Goal: Check status: Check status

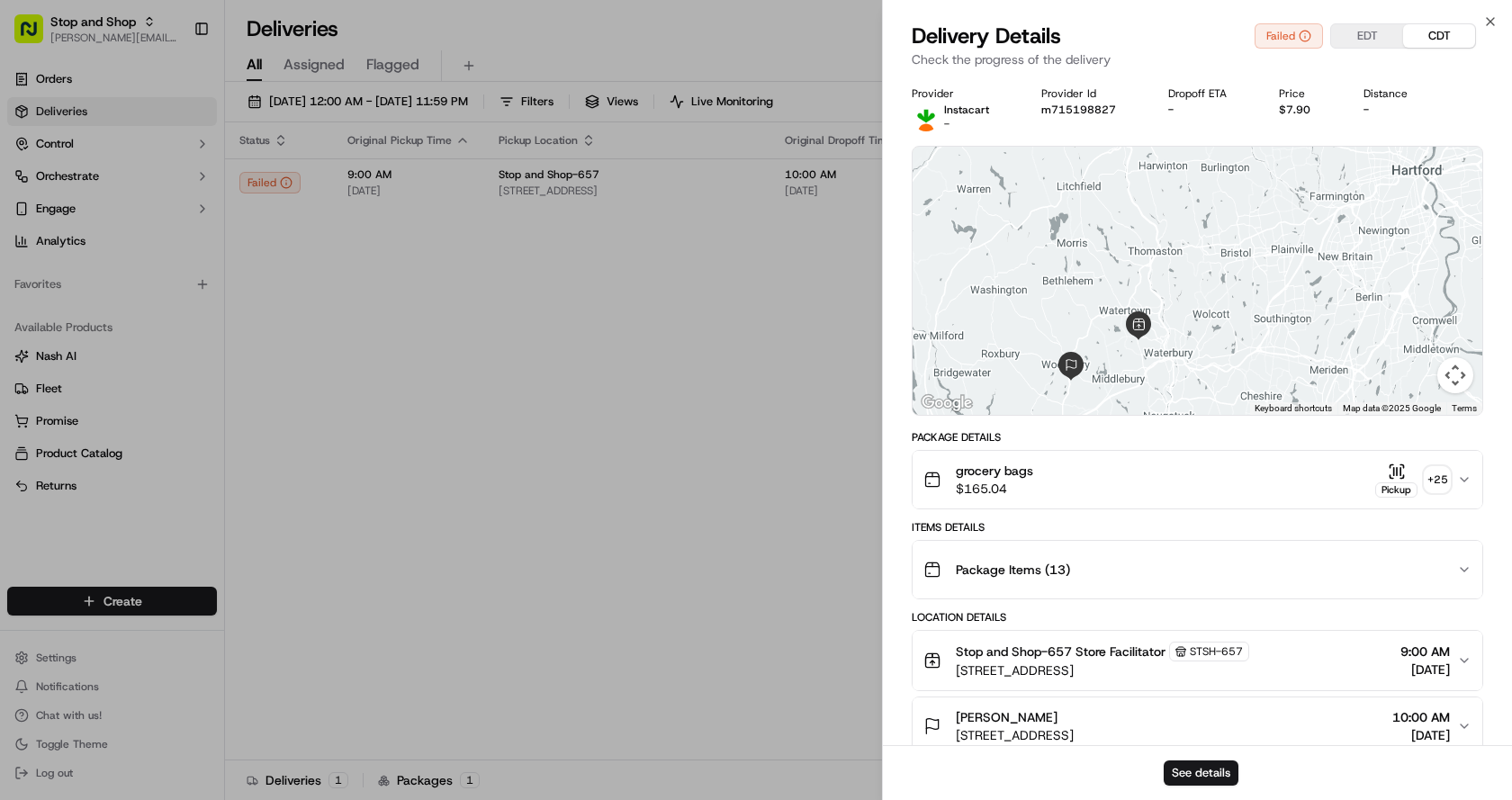
click at [1495, 13] on div "Close Delivery Details Failed EDT CDT Check the progress of the delivery Provid…" at bounding box center [1197, 400] width 630 height 800
click at [1488, 19] on icon "button" at bounding box center [1490, 22] width 15 height 15
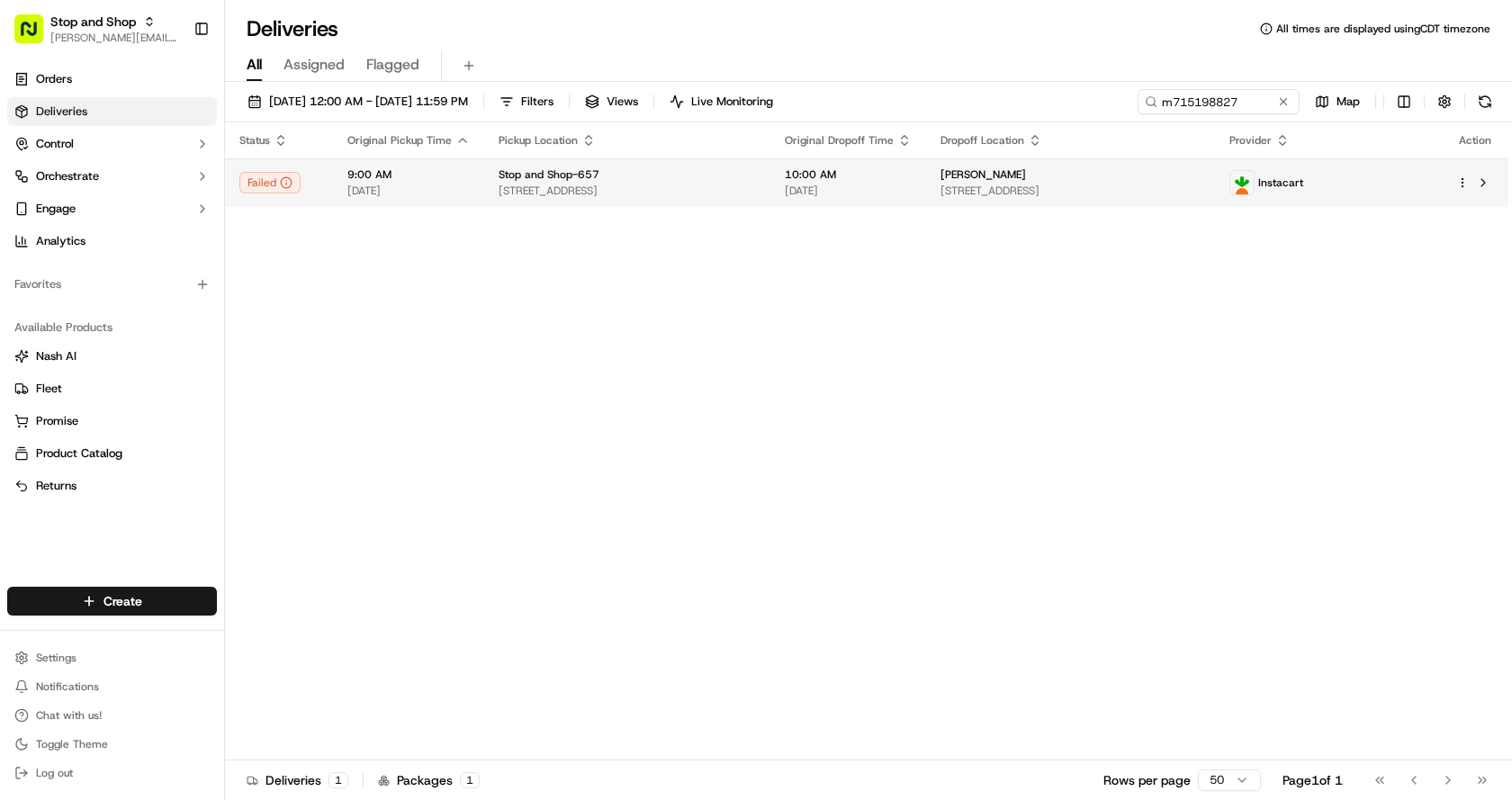
click at [354, 185] on span "[DATE]" at bounding box center [408, 191] width 122 height 15
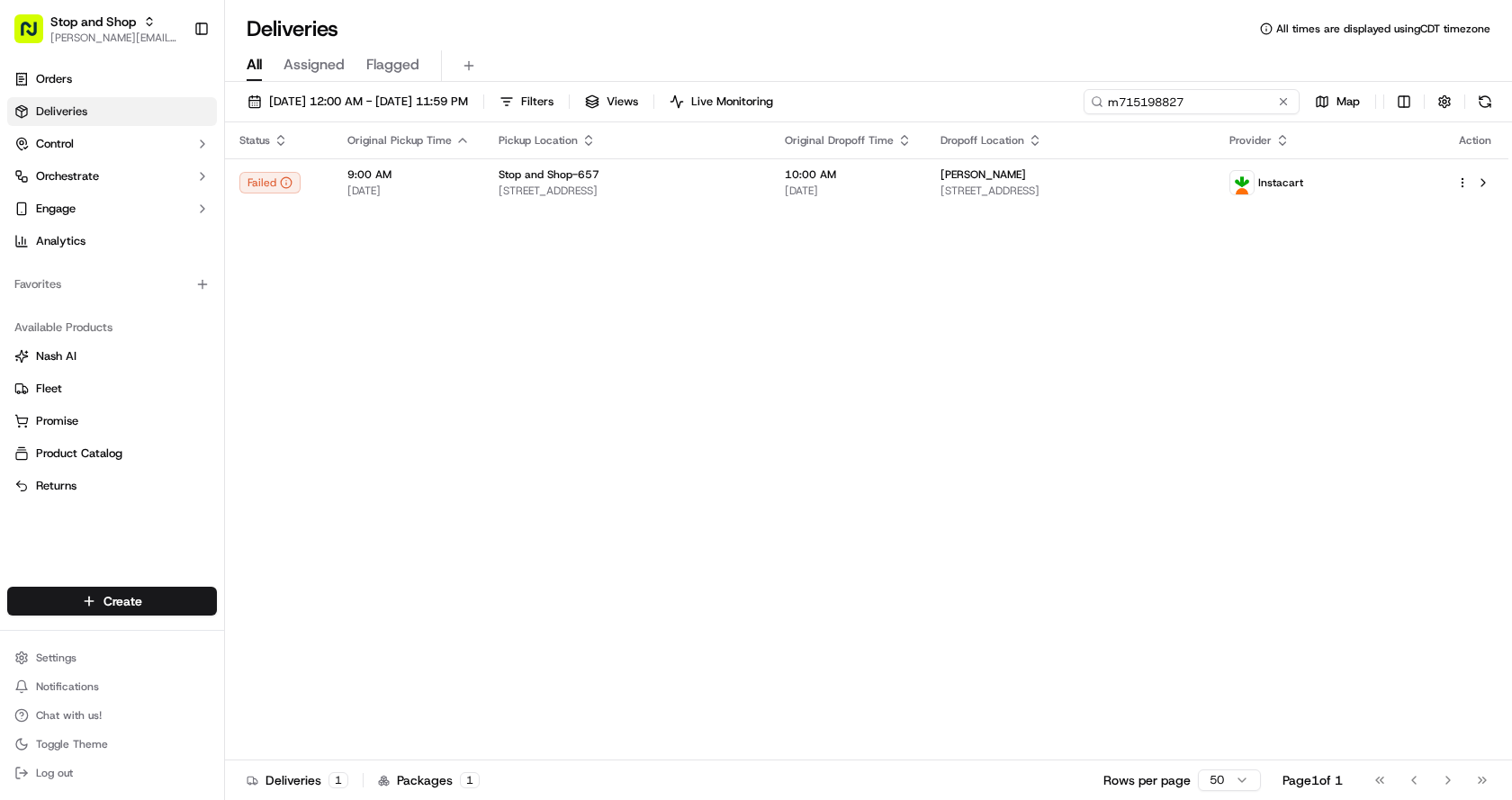
click at [1236, 94] on input "m715198827" at bounding box center [1191, 102] width 216 height 26
paste input "466756"
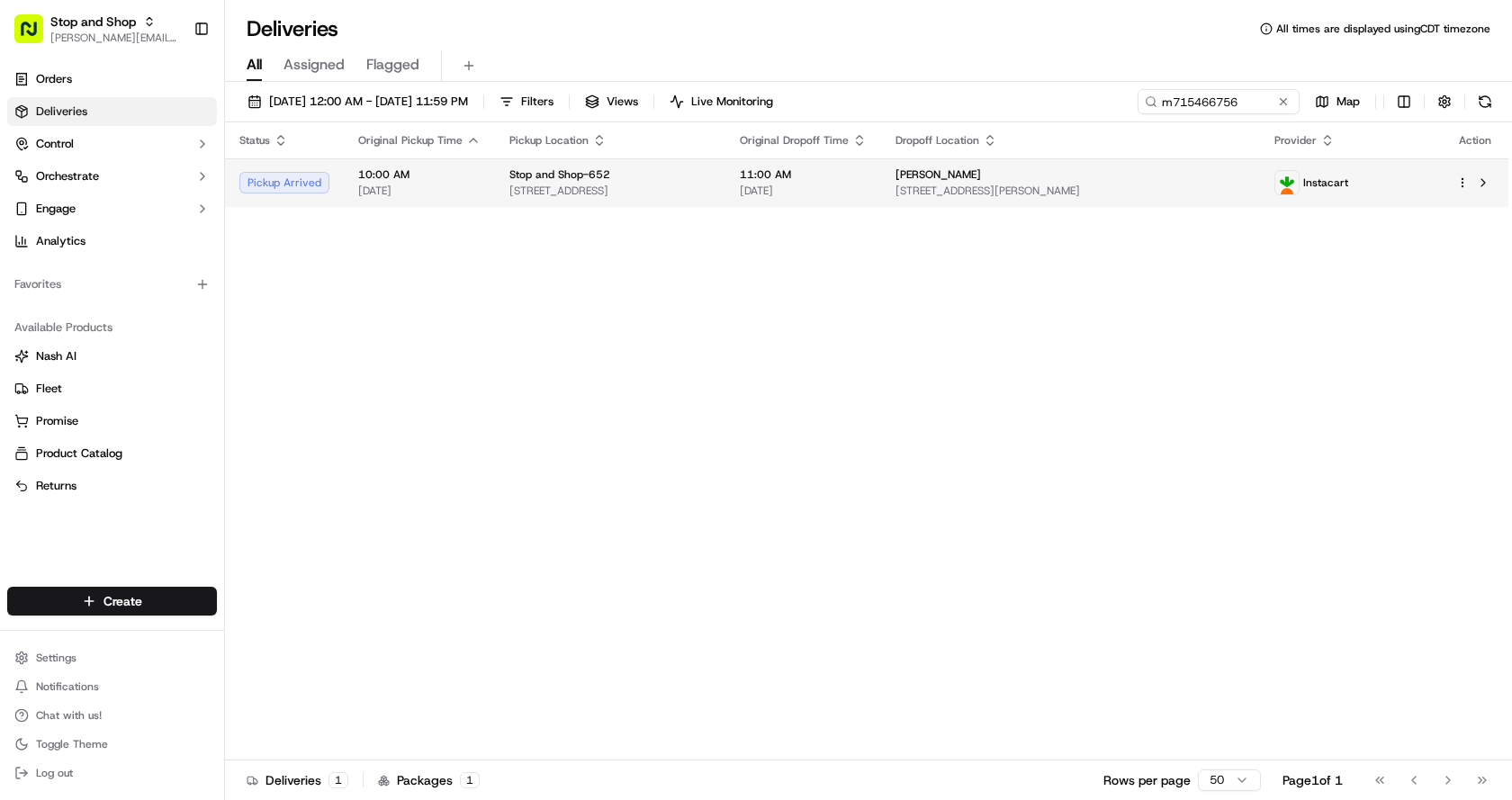
click at [419, 180] on span "10:00 AM" at bounding box center [419, 174] width 122 height 15
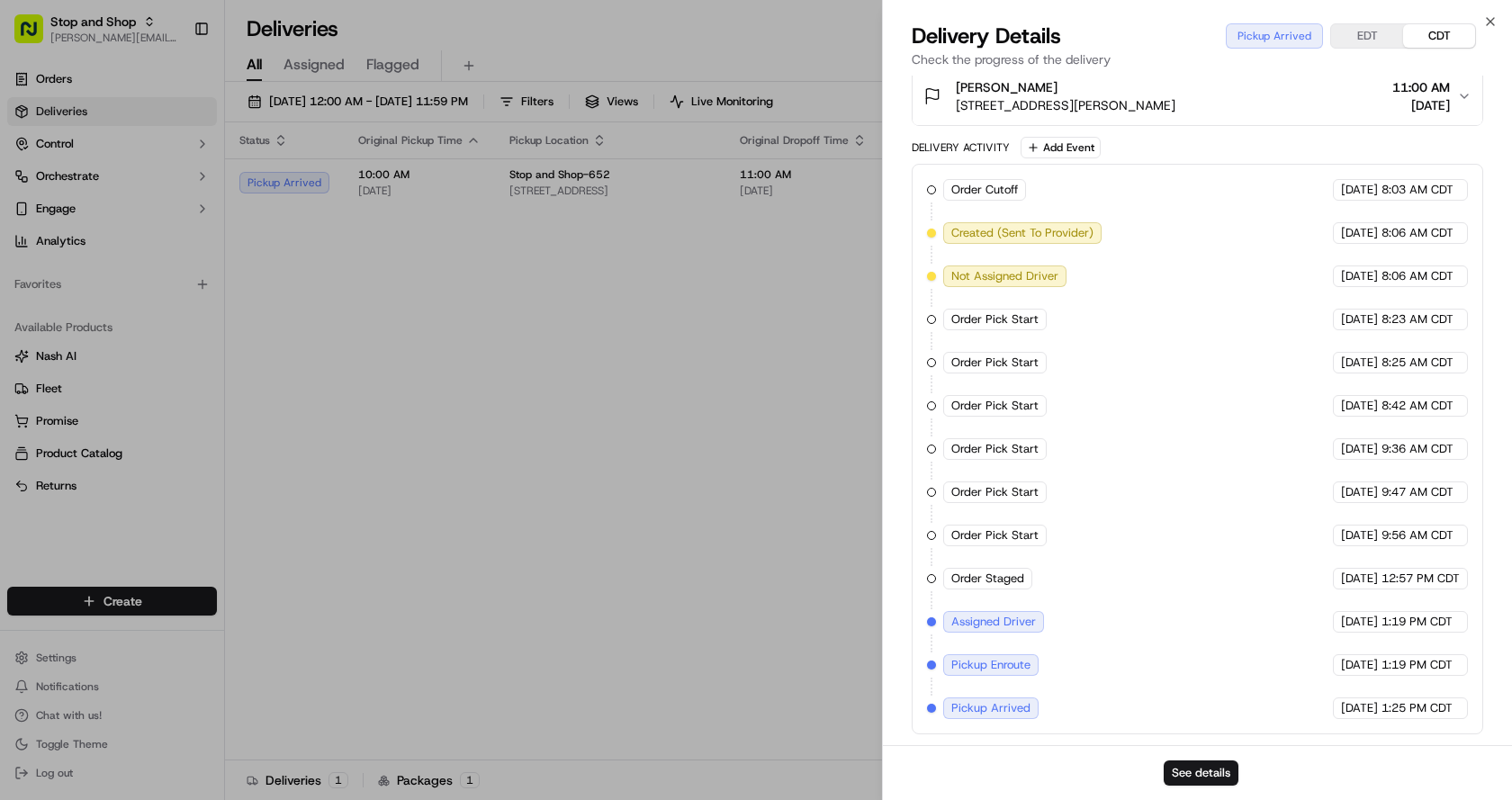
scroll to position [90, 0]
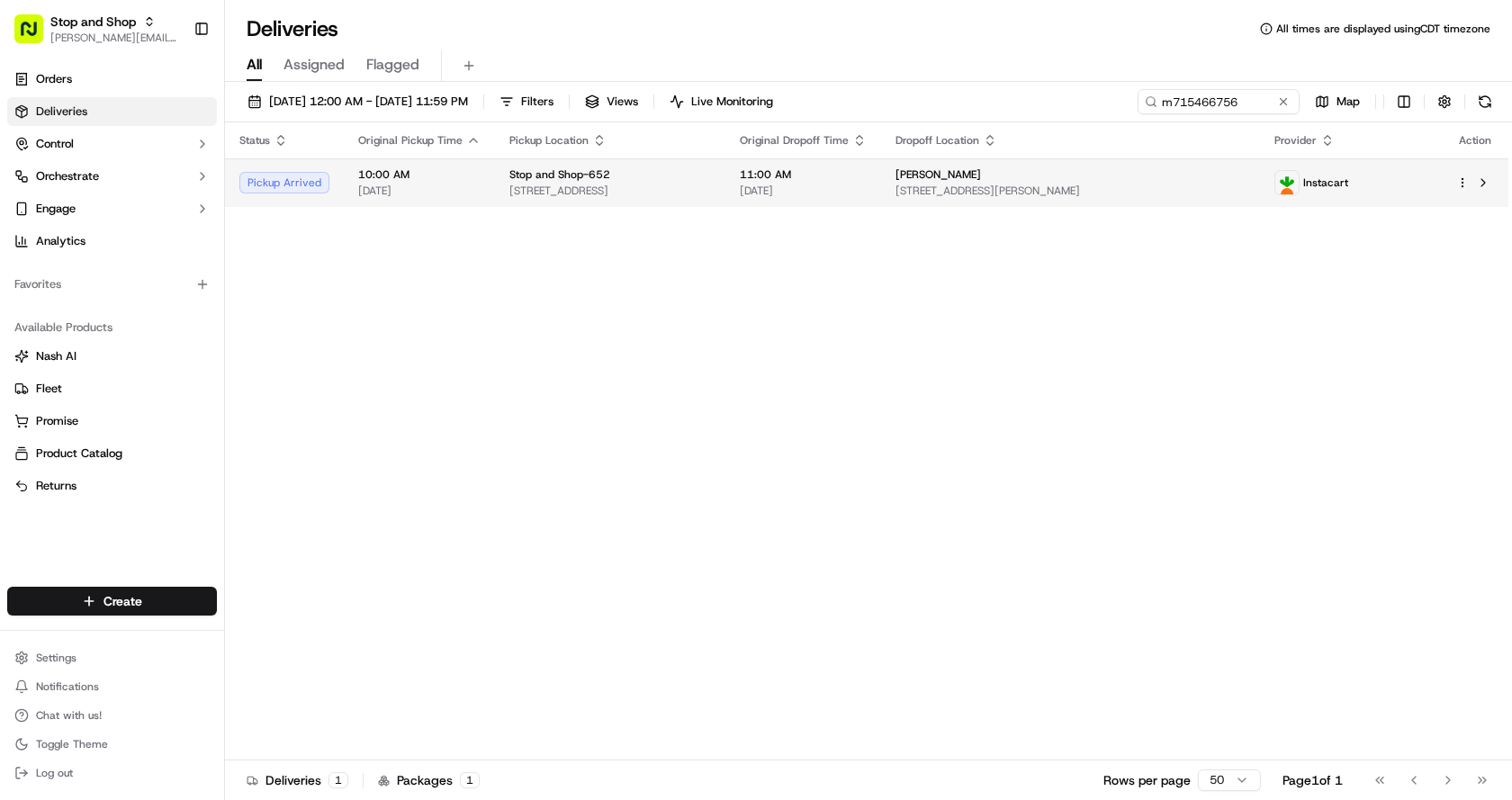
click at [725, 199] on td "Stop and Shop-652 [STREET_ADDRESS]" at bounding box center [610, 182] width 230 height 48
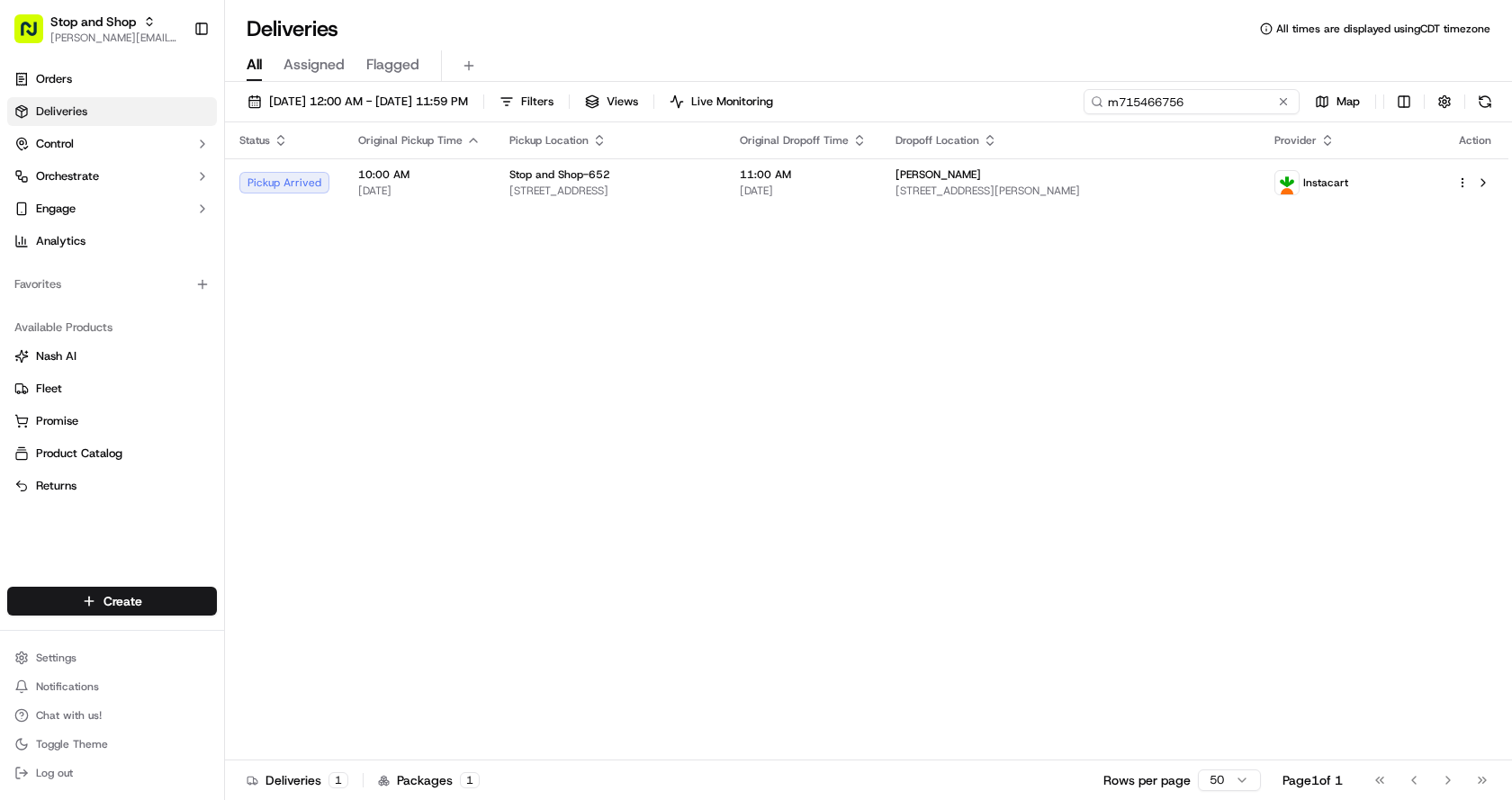
click at [1207, 100] on input "m715466756" at bounding box center [1191, 102] width 216 height 26
paste input "4000190"
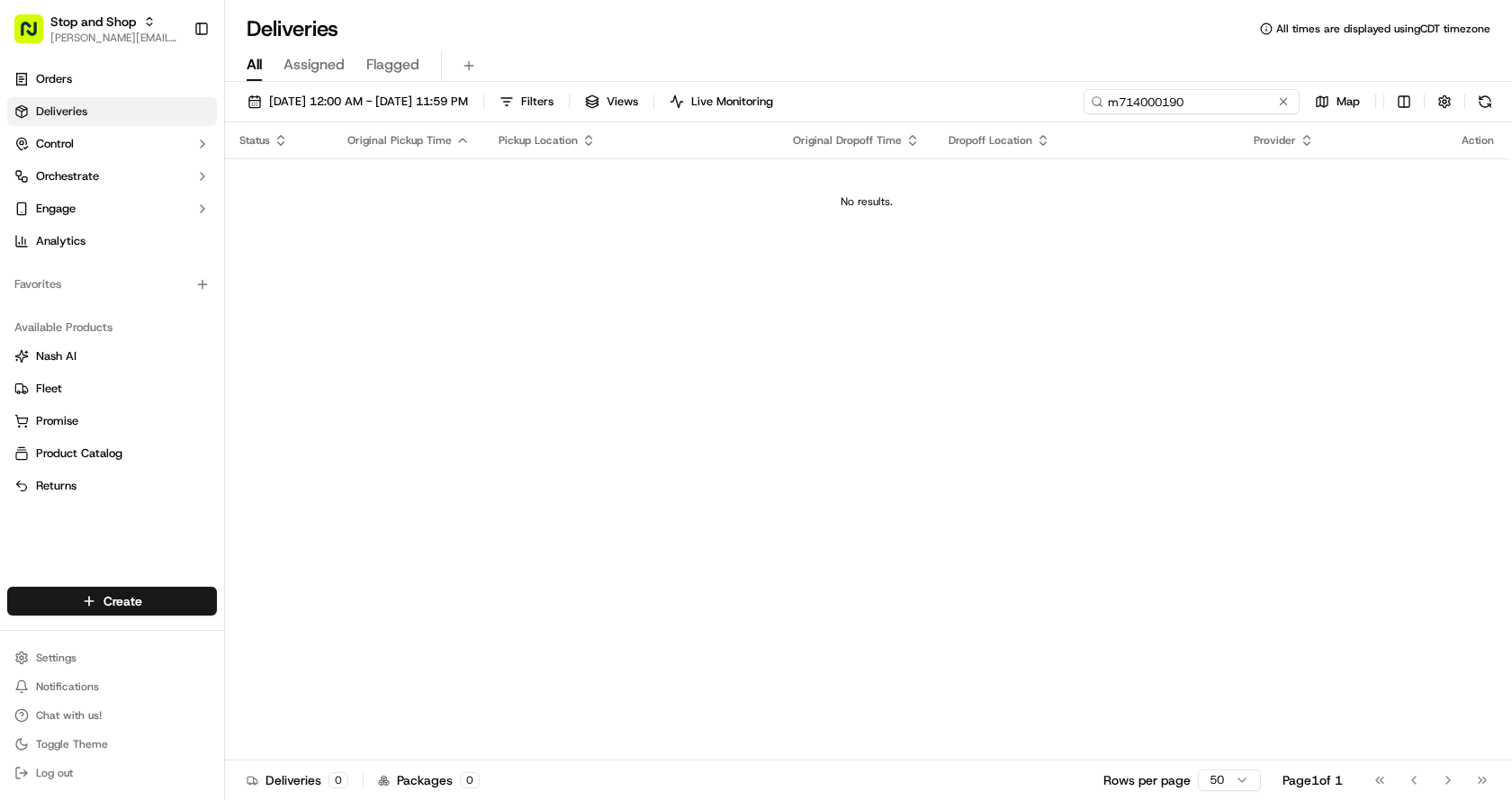
click at [1231, 99] on input "m714000190" at bounding box center [1191, 102] width 216 height 26
click at [1192, 98] on input "m714000190" at bounding box center [1191, 102] width 216 height 26
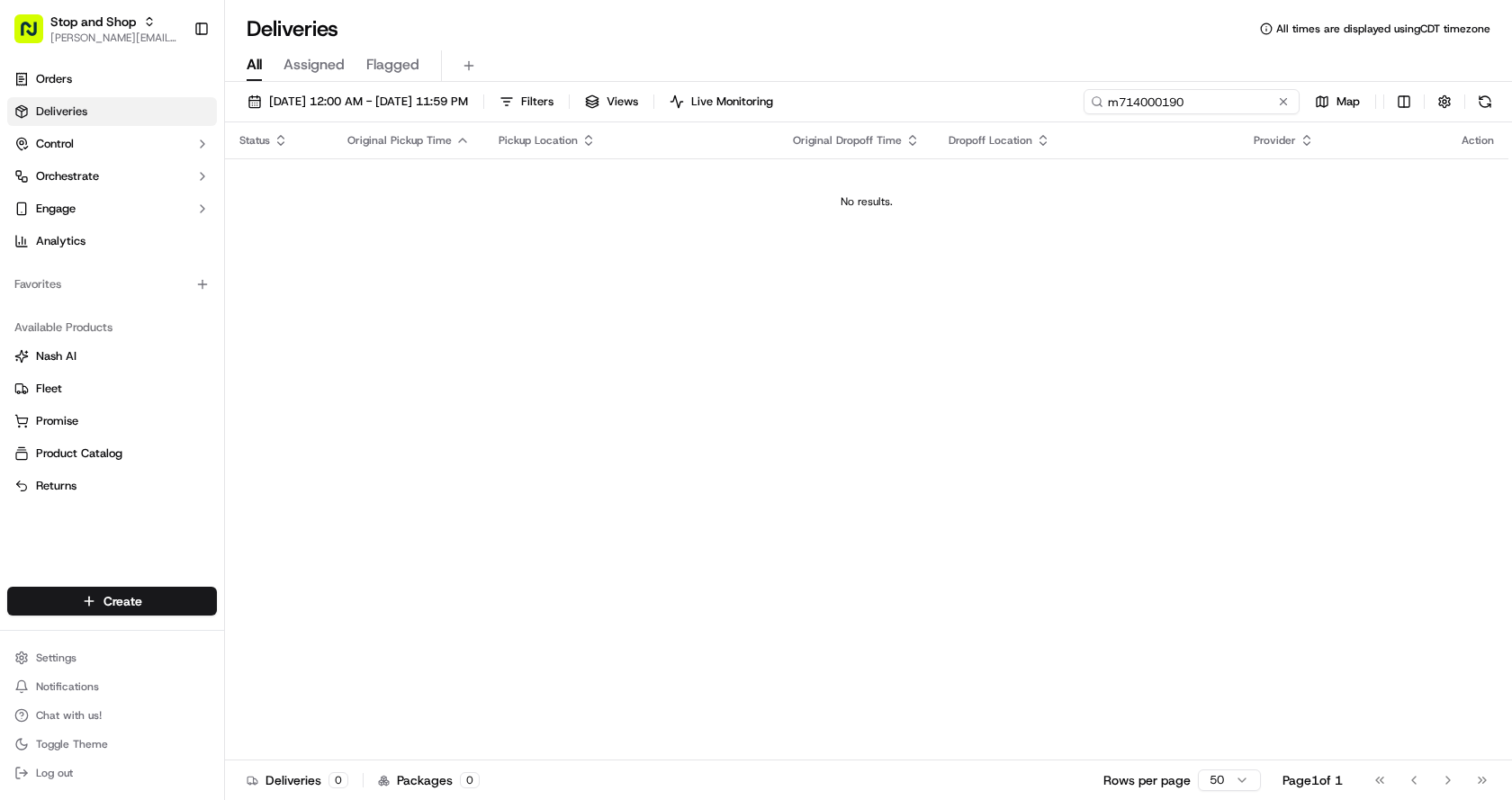
paste input "5466756"
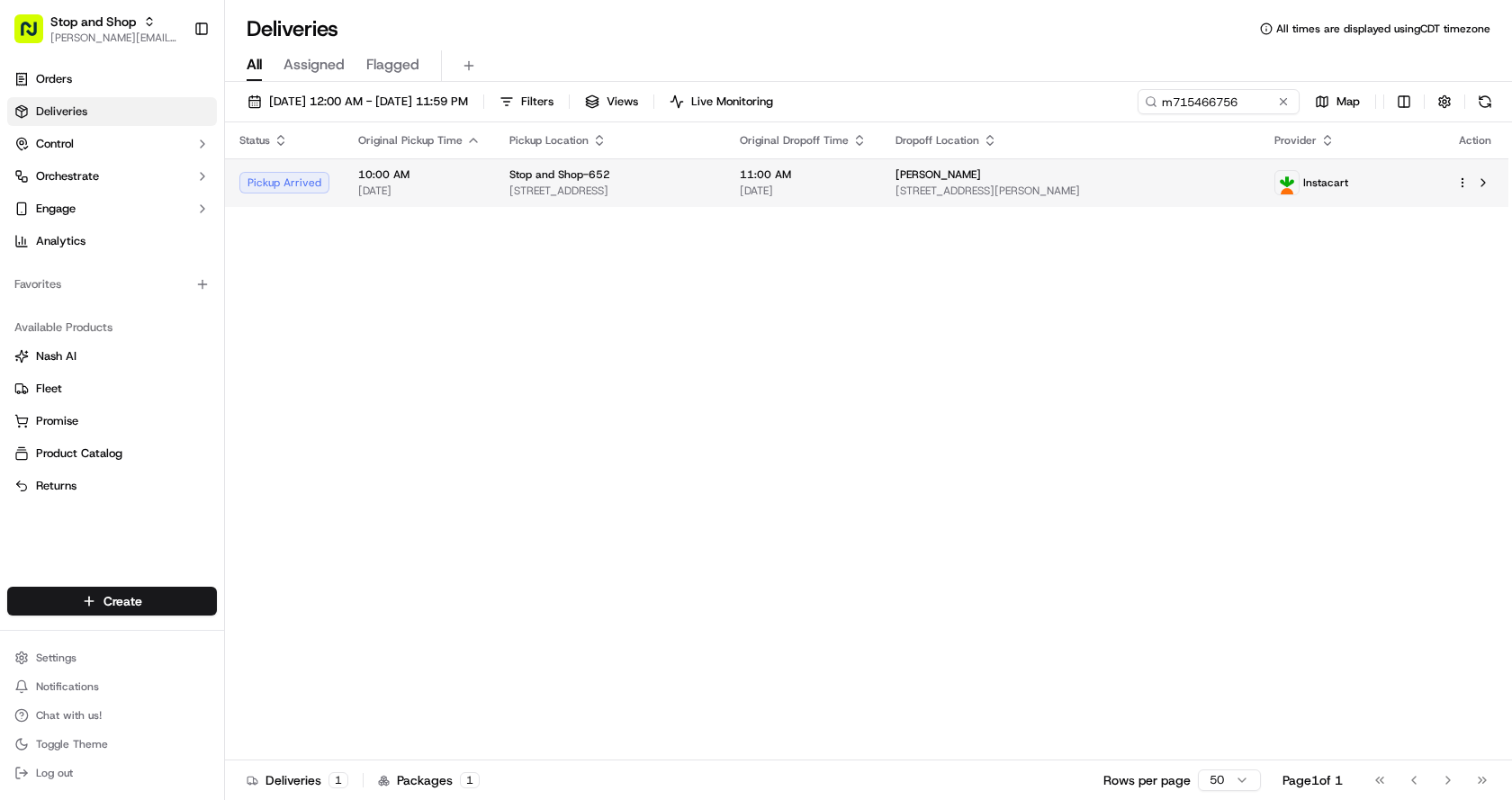
click at [533, 184] on span "[STREET_ADDRESS]" at bounding box center [610, 191] width 202 height 15
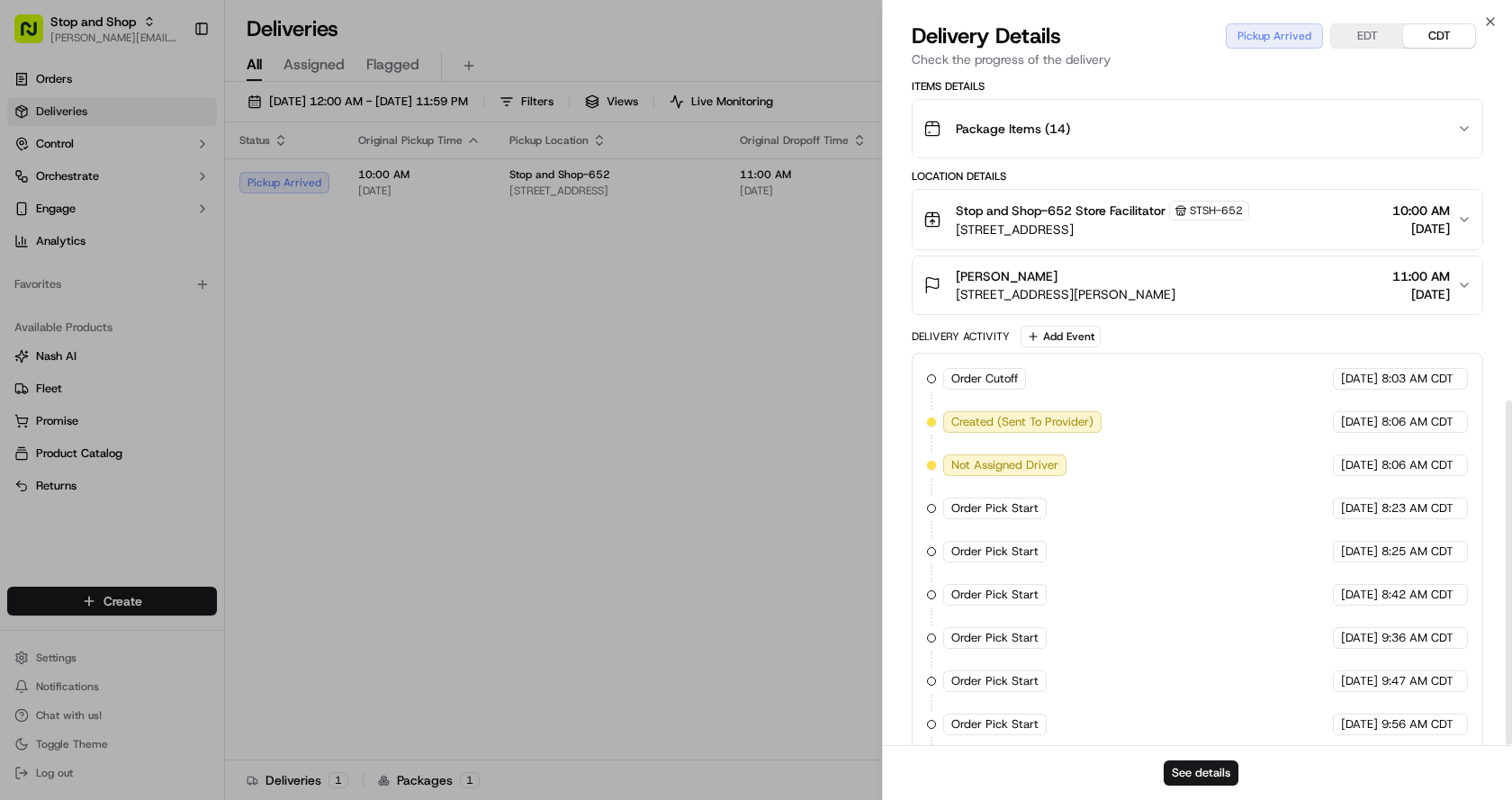
scroll to position [630, 0]
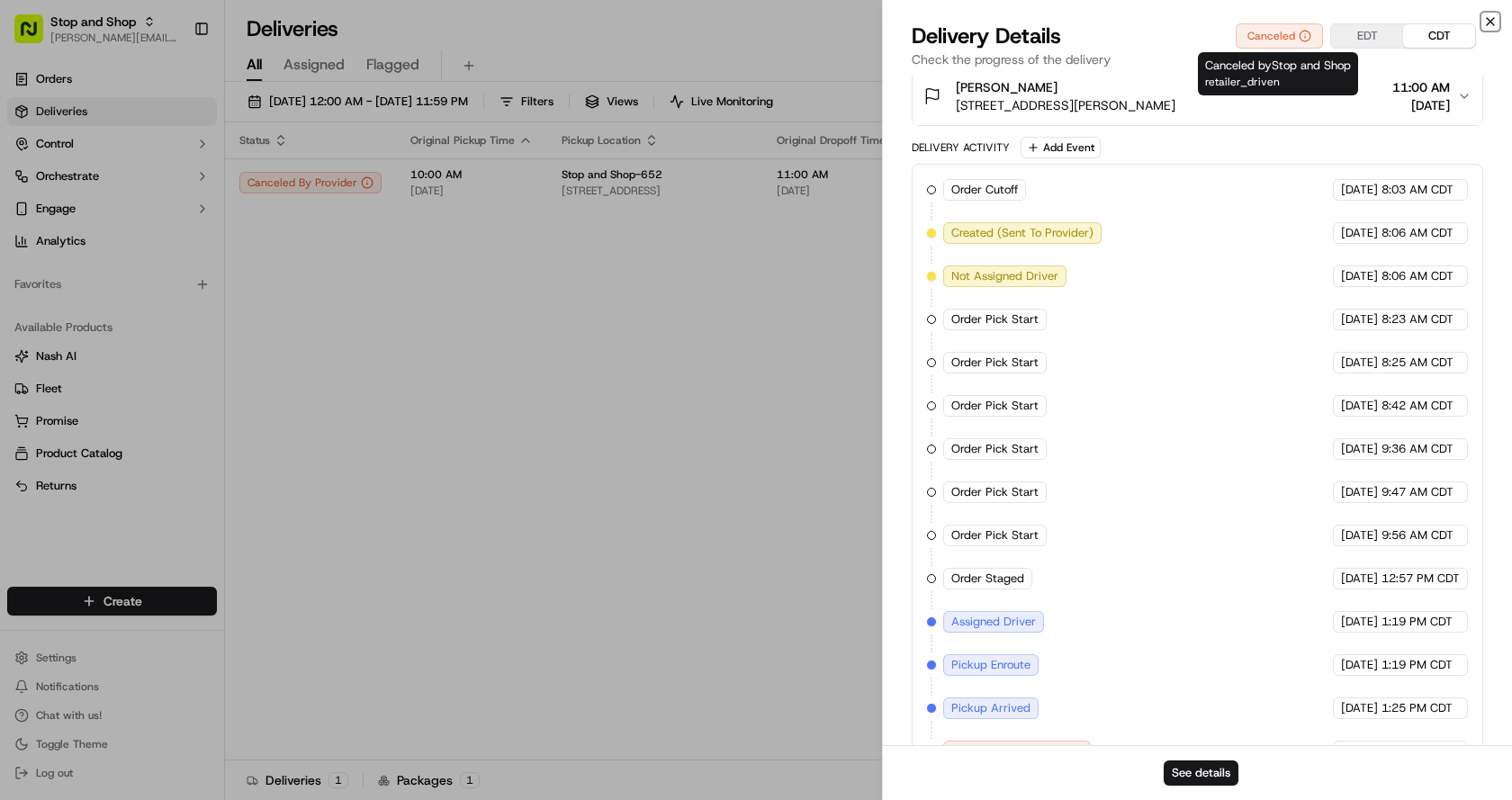
click at [1495, 17] on icon "button" at bounding box center [1490, 22] width 15 height 15
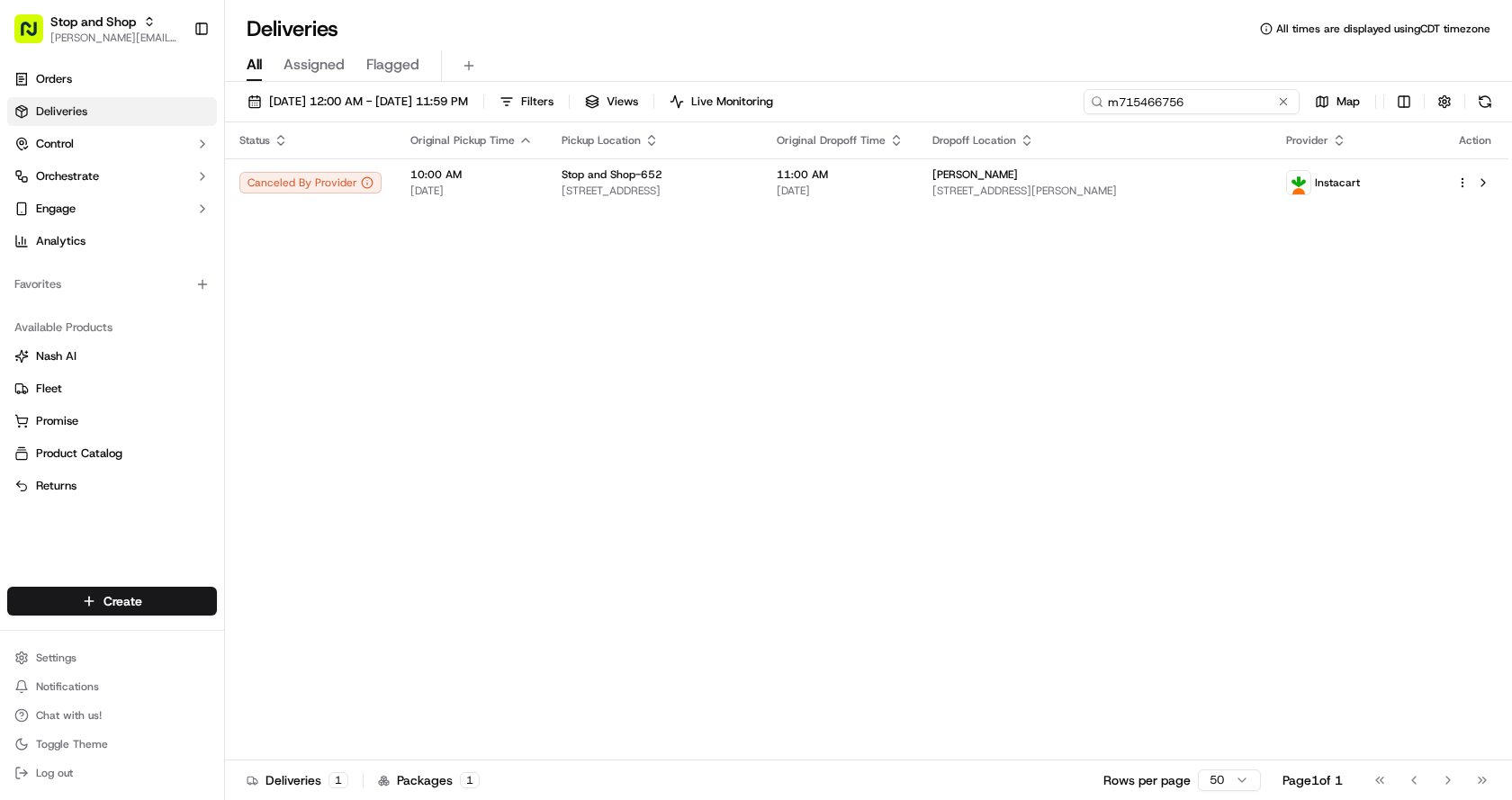
drag, startPoint x: 1127, startPoint y: 106, endPoint x: 1045, endPoint y: 108, distance: 82.0
click at [1045, 108] on div "[DATE] 12:00 AM - [DATE] 11:59 PM Filters Views Live Monitoring m715466756 Map" at bounding box center [869, 106] width 1287 height 33
paste input "4306800"
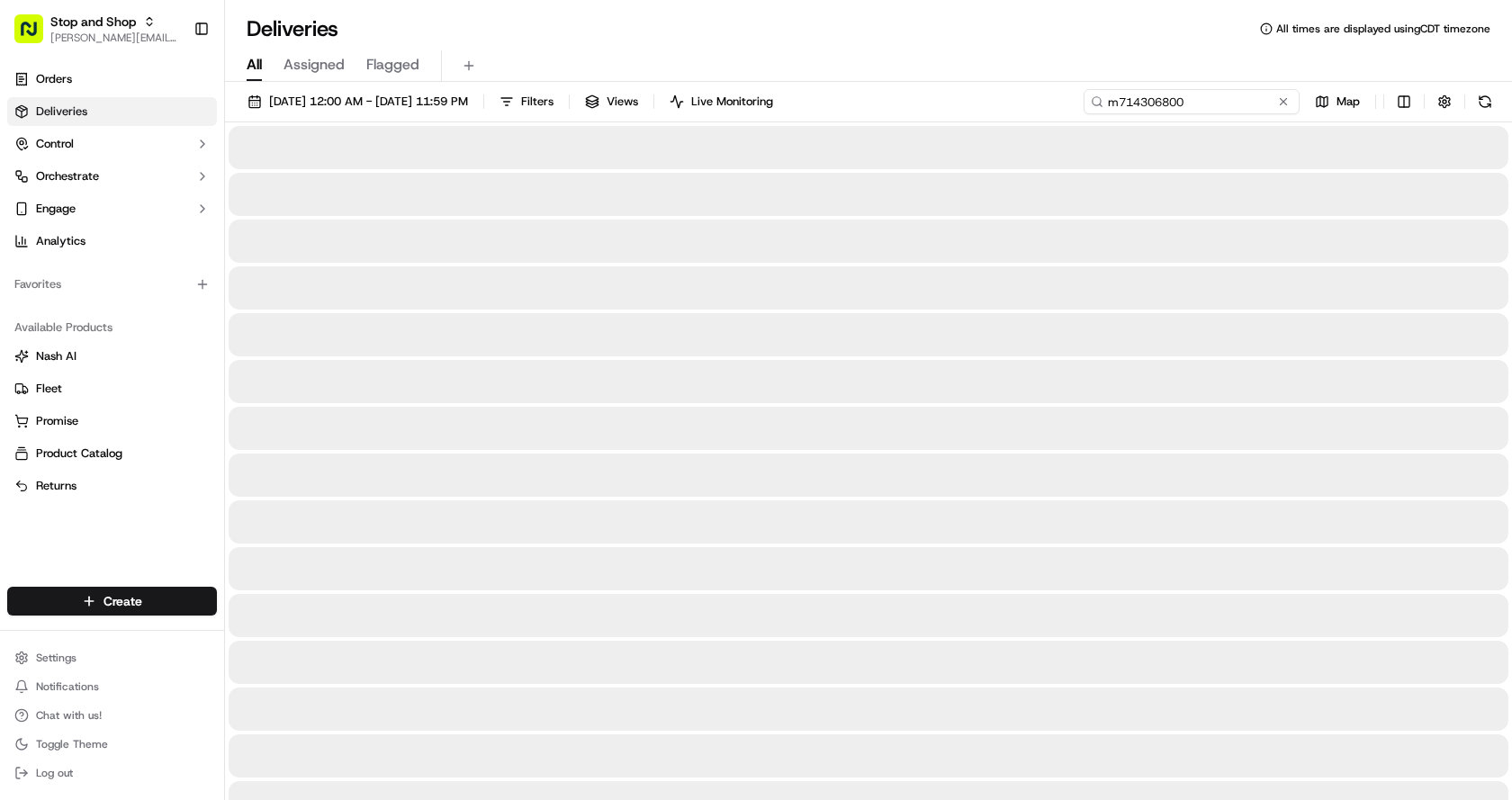
type input "m714306800"
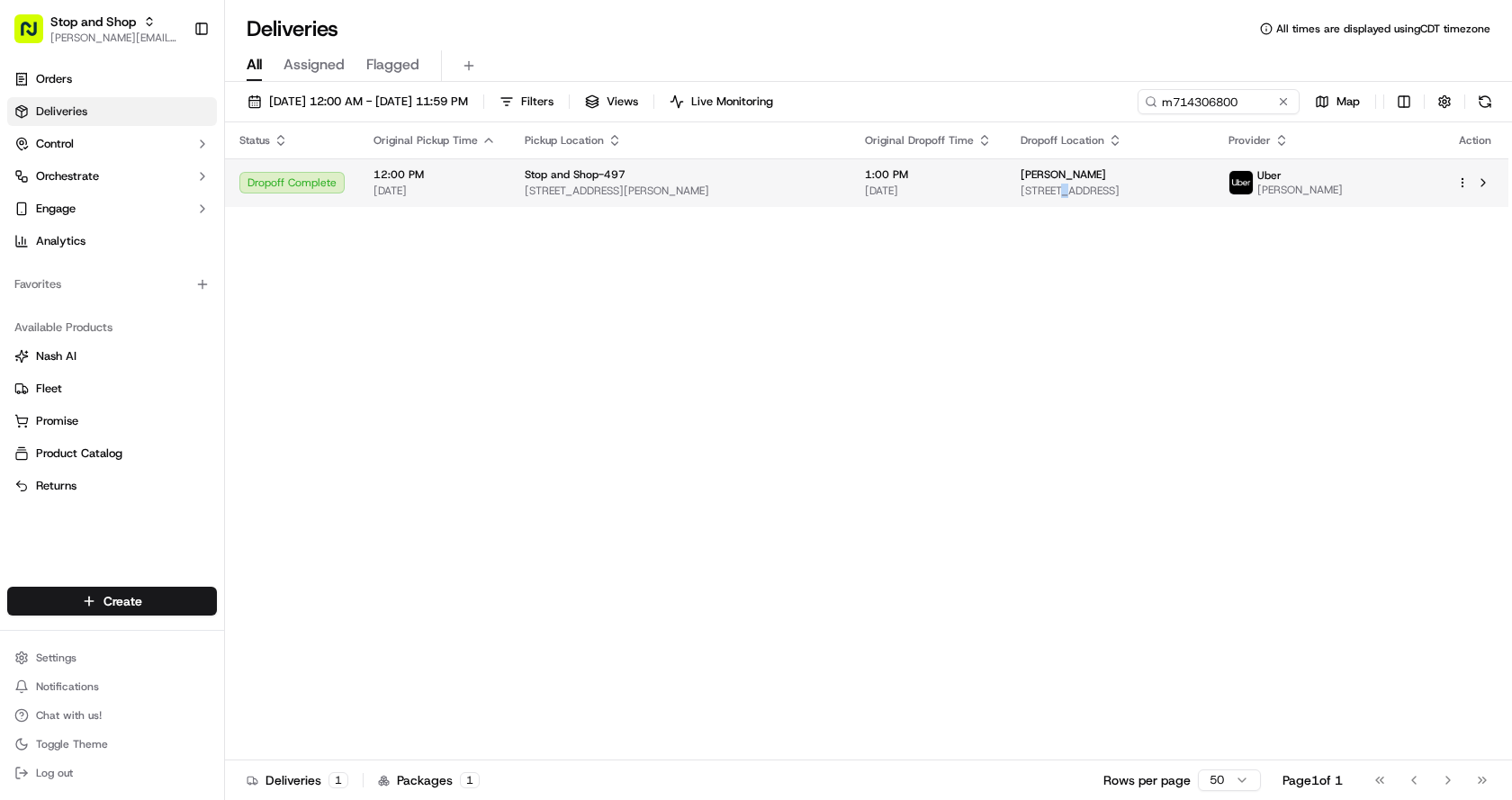
click at [1040, 186] on span "[STREET_ADDRESS]" at bounding box center [1110, 191] width 179 height 15
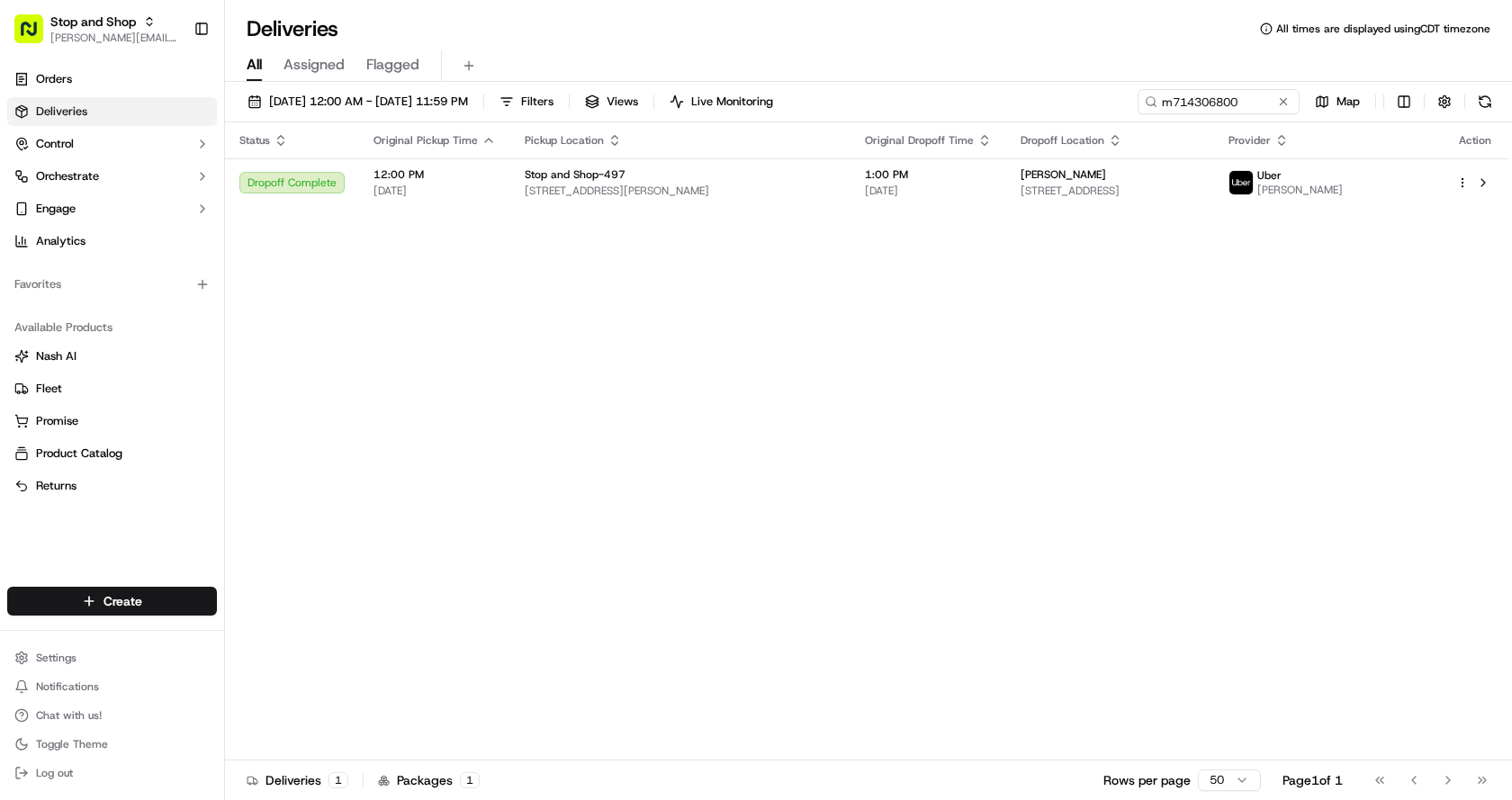
click at [687, 211] on div "Status Original Pickup Time Pickup Location Original Dropoff Time Dropoff Locat…" at bounding box center [867, 441] width 1284 height 639
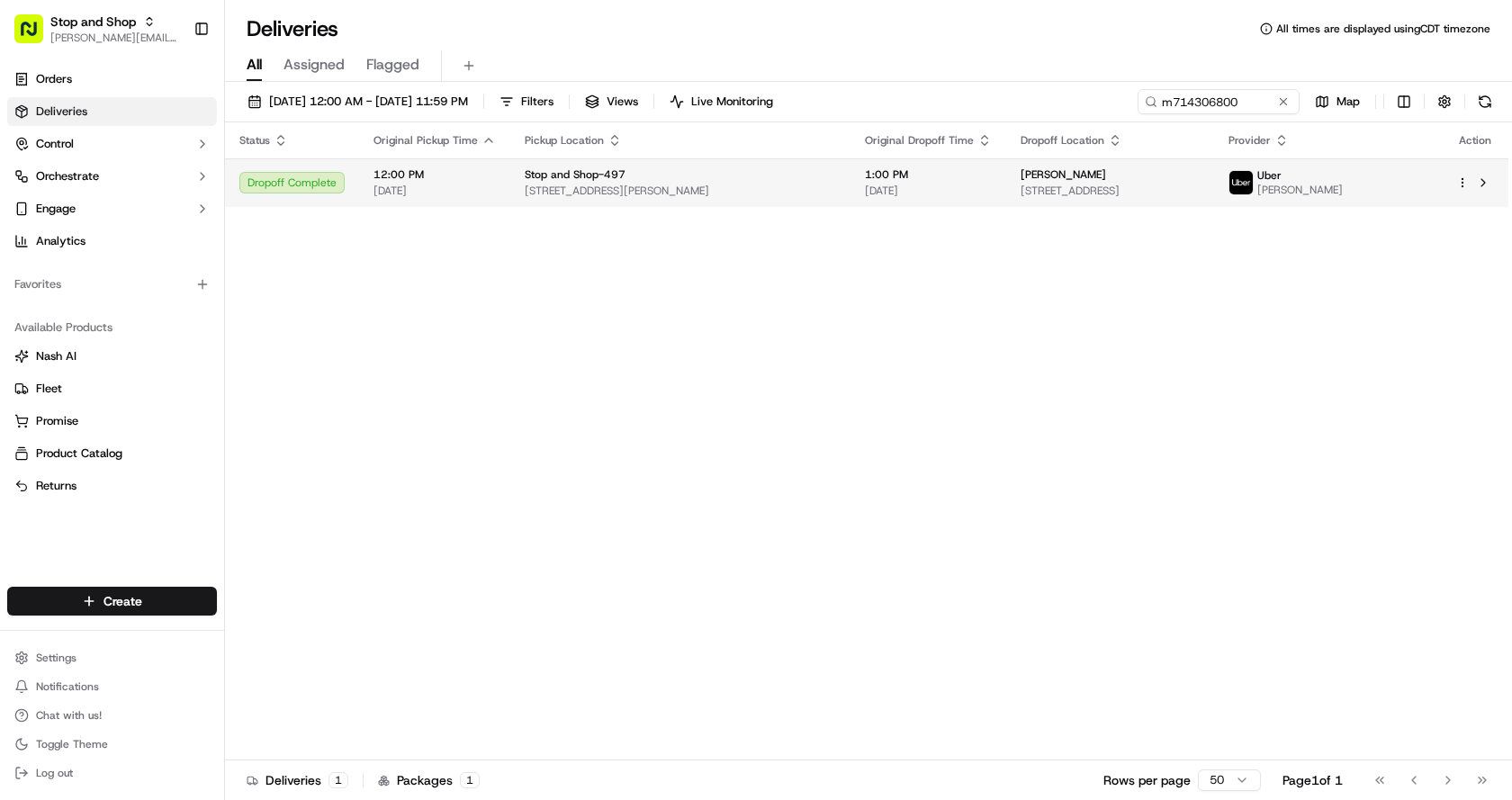
click at [680, 196] on span "[STREET_ADDRESS][PERSON_NAME]" at bounding box center [680, 191] width 312 height 15
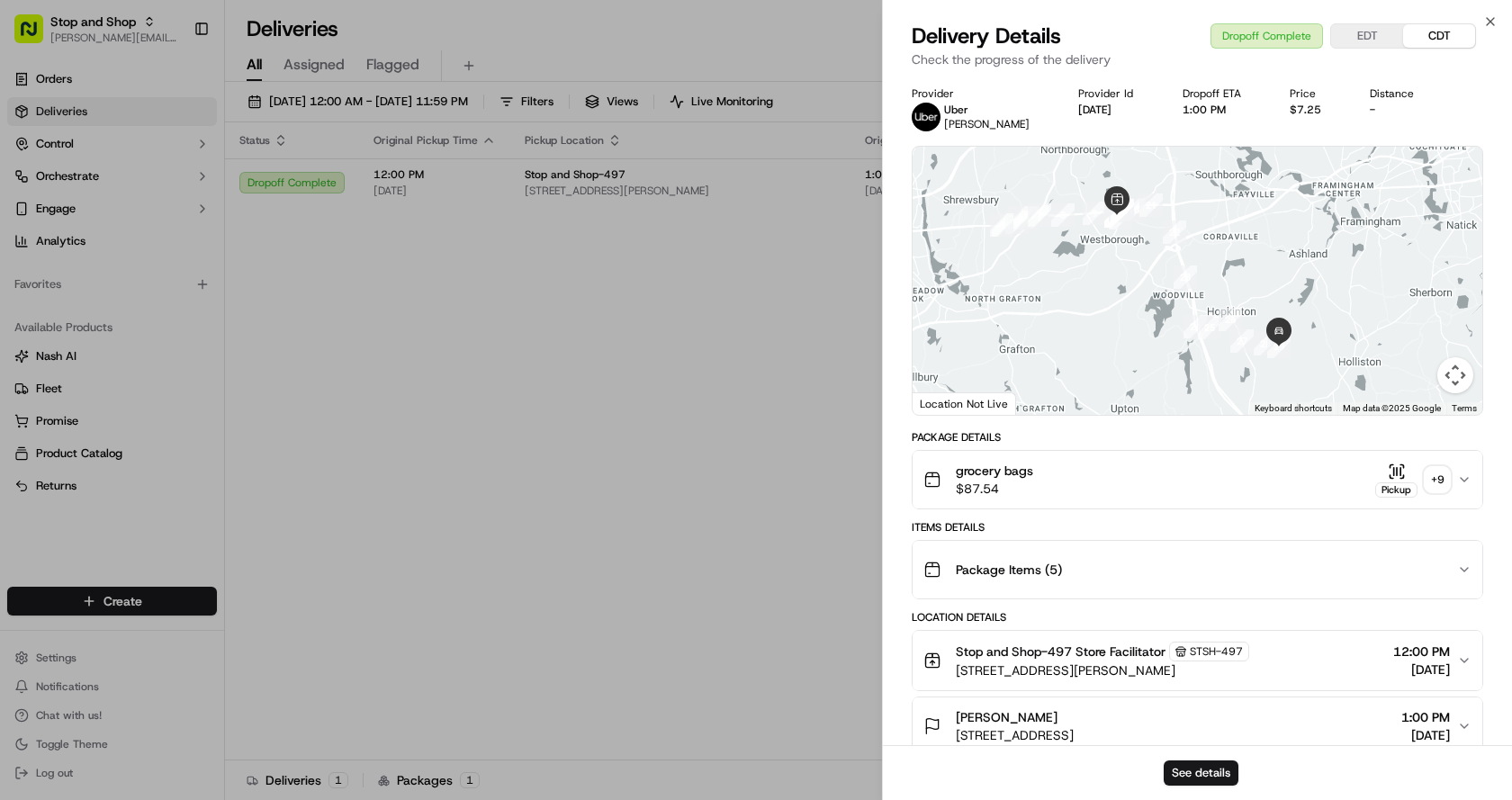
click at [1115, 491] on div "grocery bags $87.54 Pickup + 9" at bounding box center [1190, 479] width 533 height 36
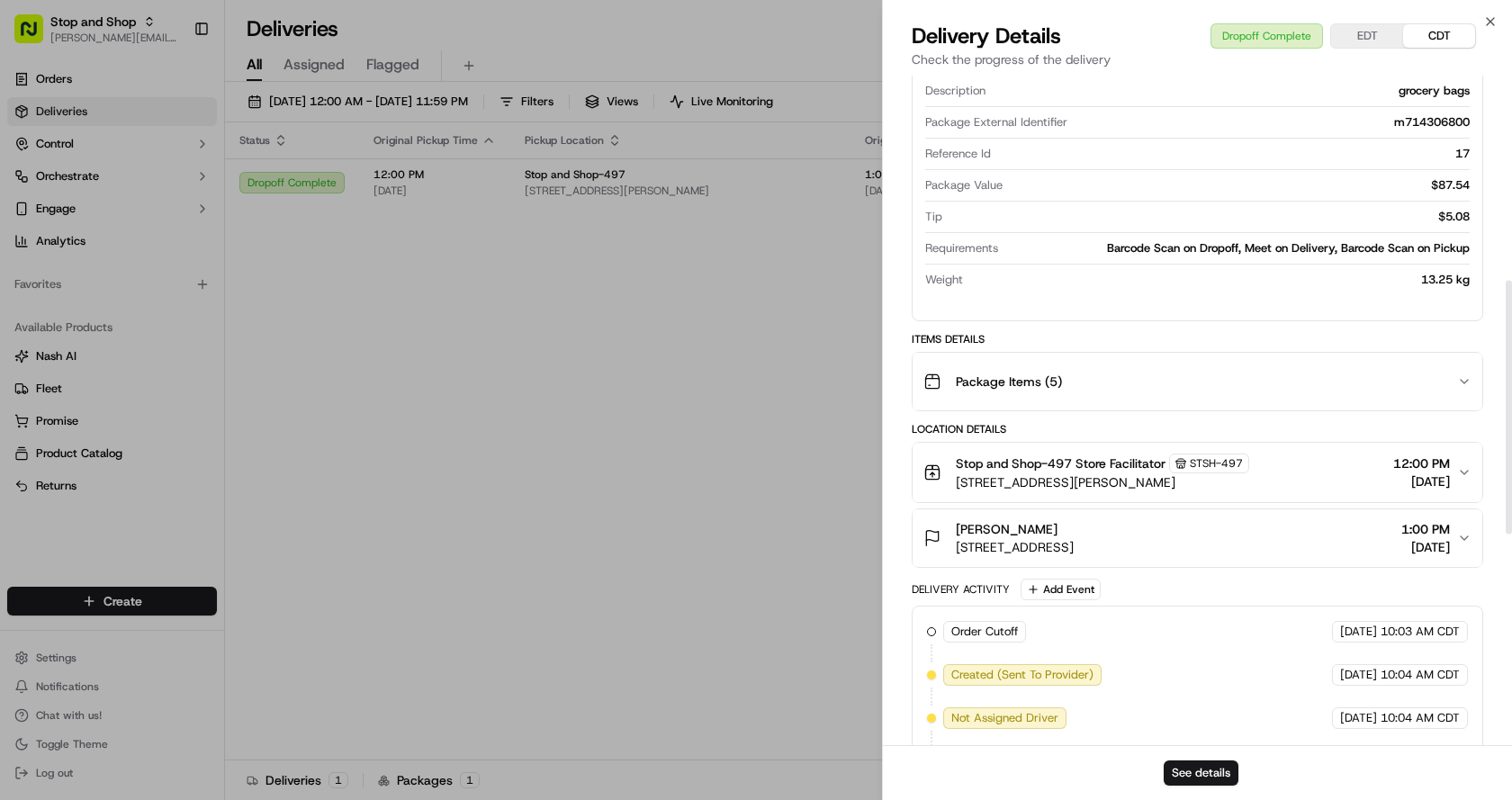
scroll to position [540, 0]
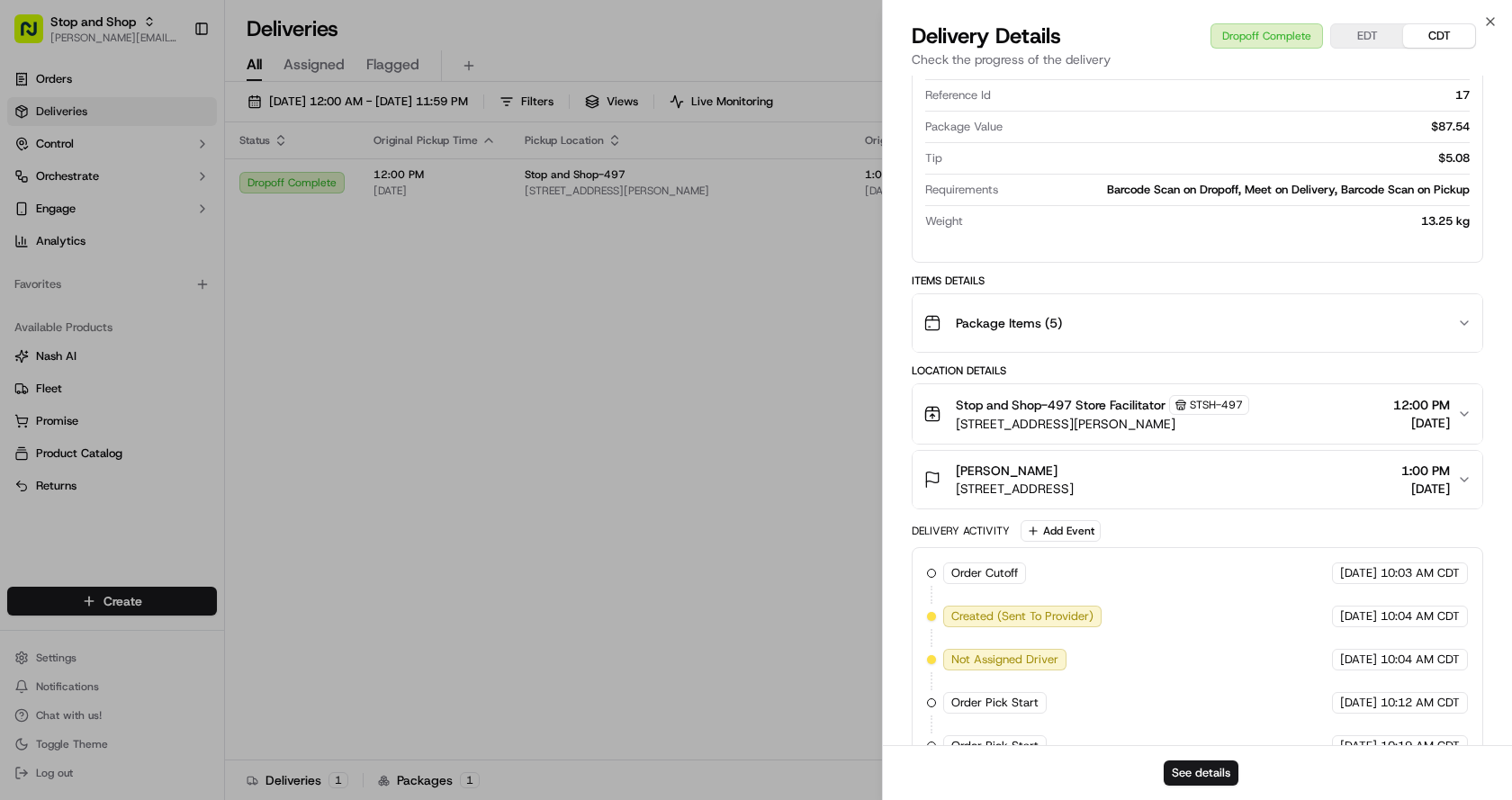
click at [1094, 326] on div "Package Items ( 5 )" at bounding box center [1190, 323] width 533 height 36
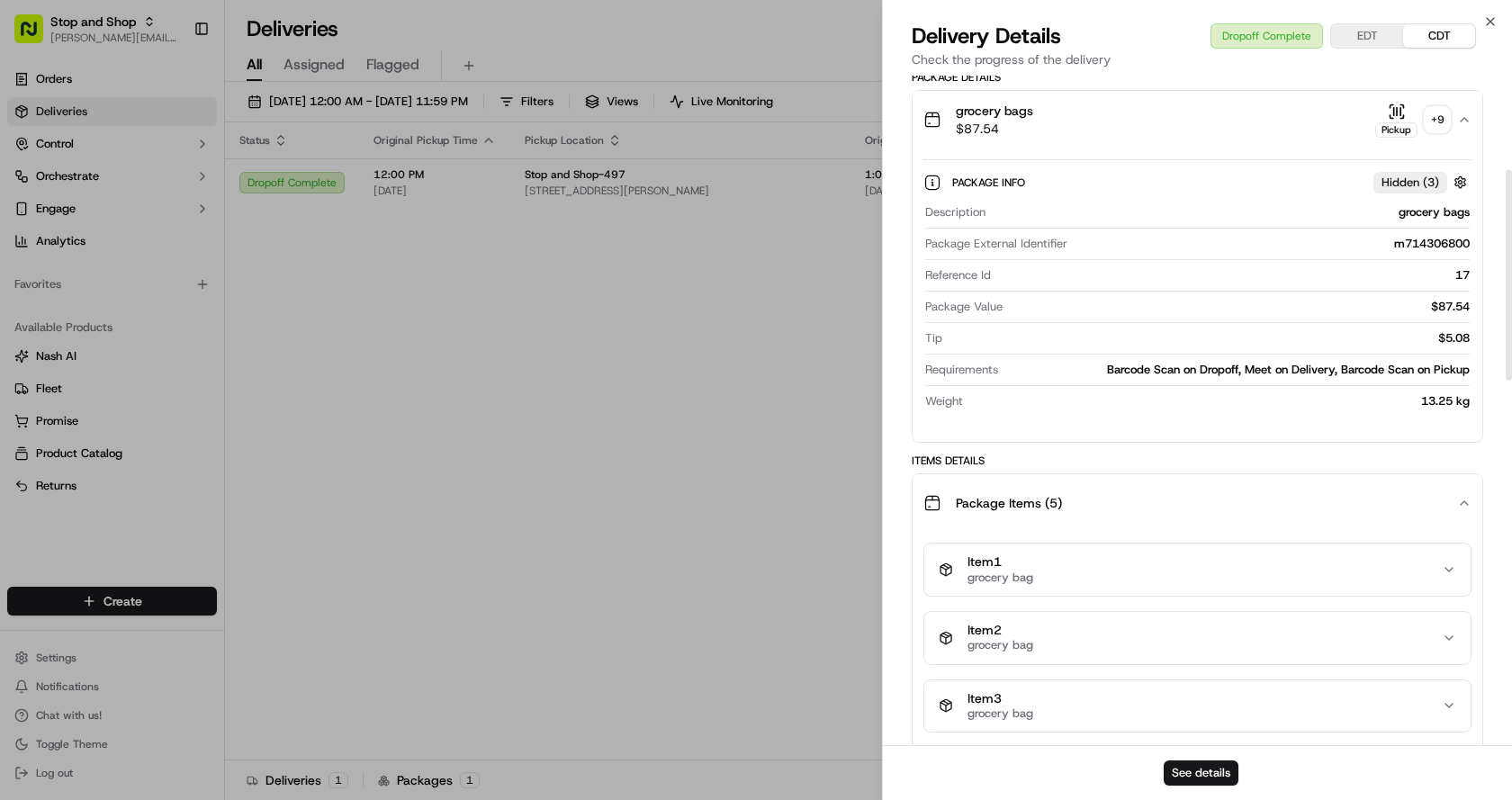
scroll to position [180, 0]
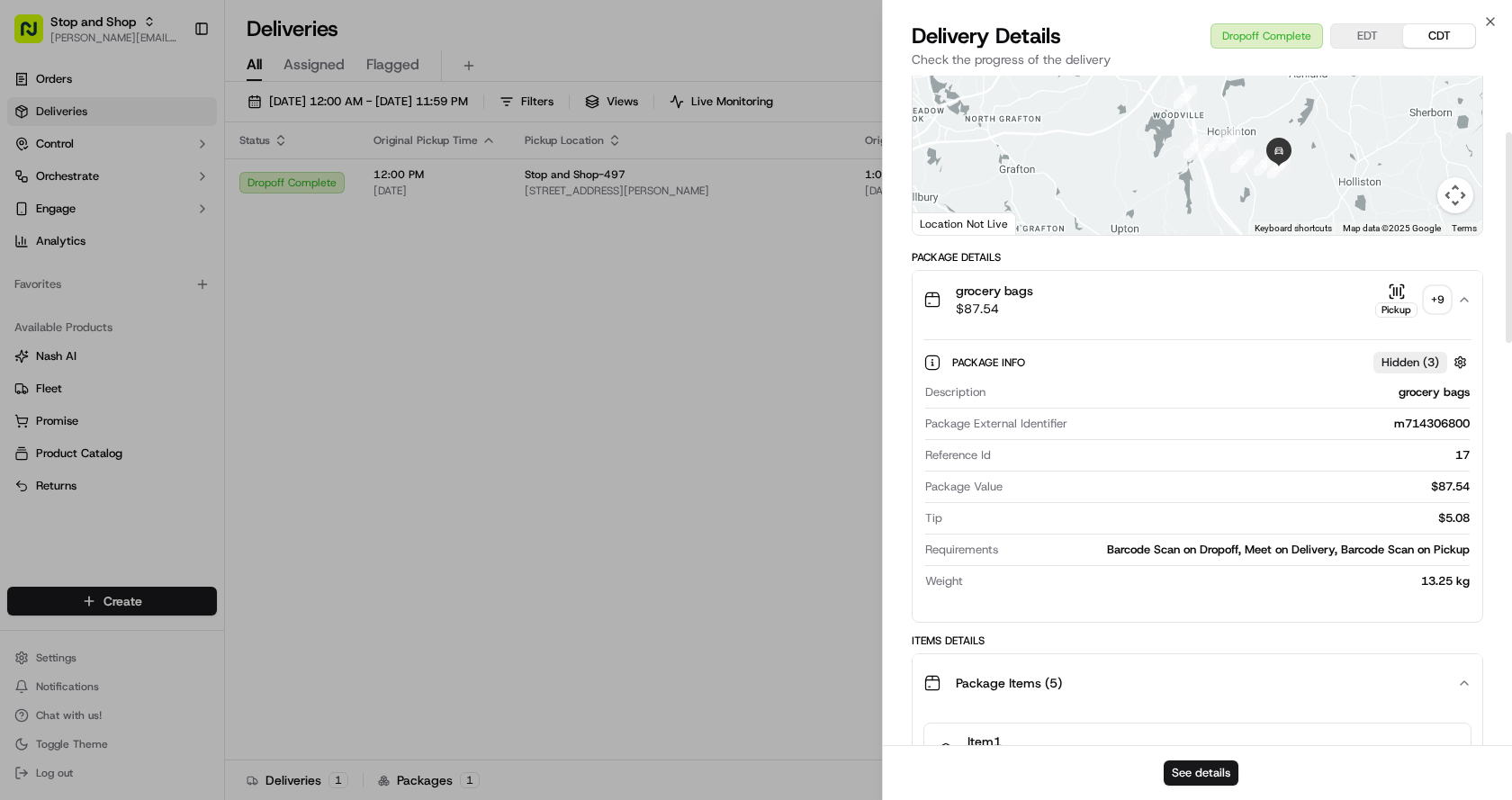
click at [1235, 304] on div "grocery bags $87.54 Pickup + 9" at bounding box center [1190, 299] width 533 height 36
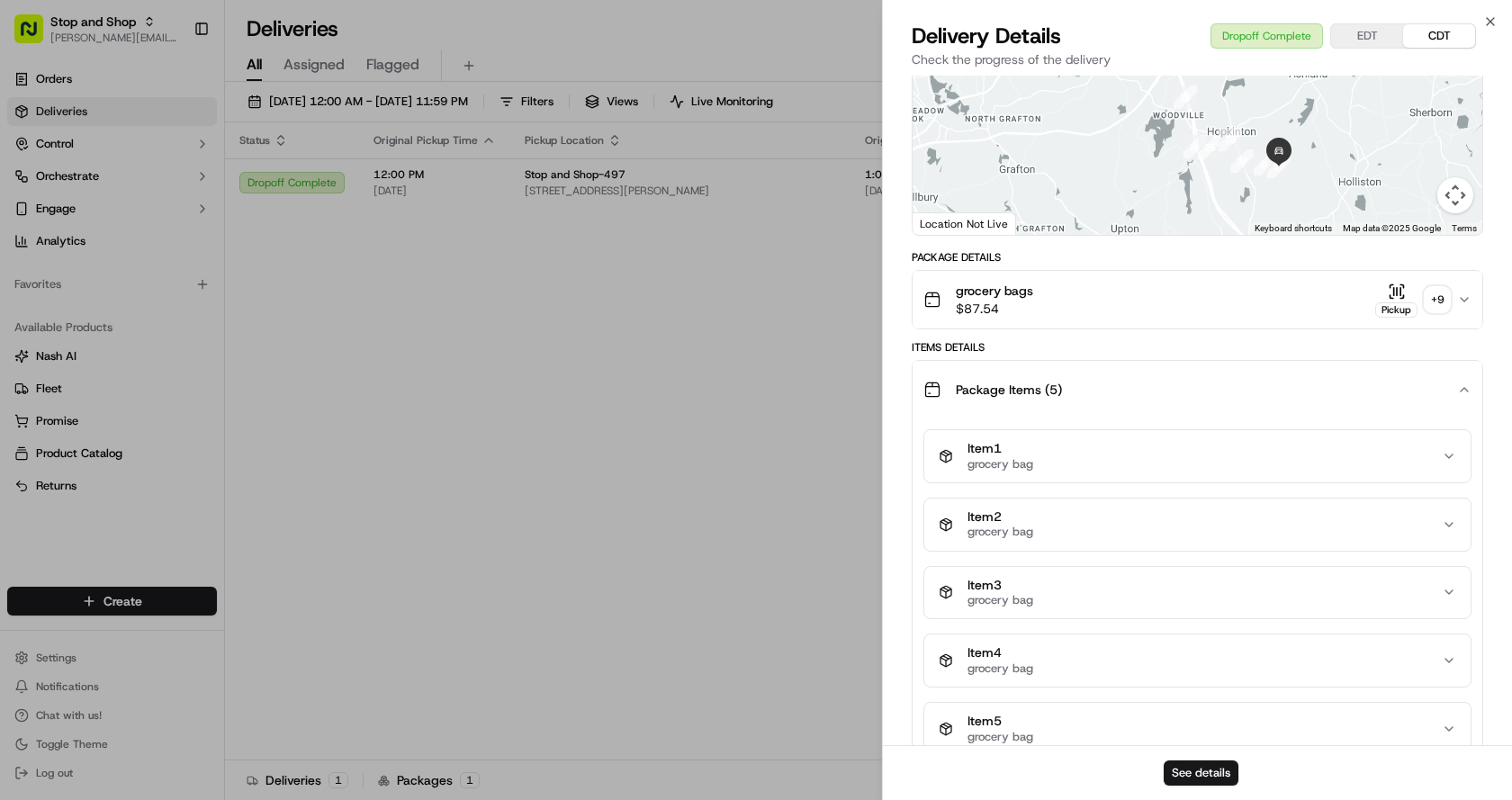
click at [1151, 300] on div "grocery bags $87.54 Pickup + 9" at bounding box center [1190, 299] width 533 height 36
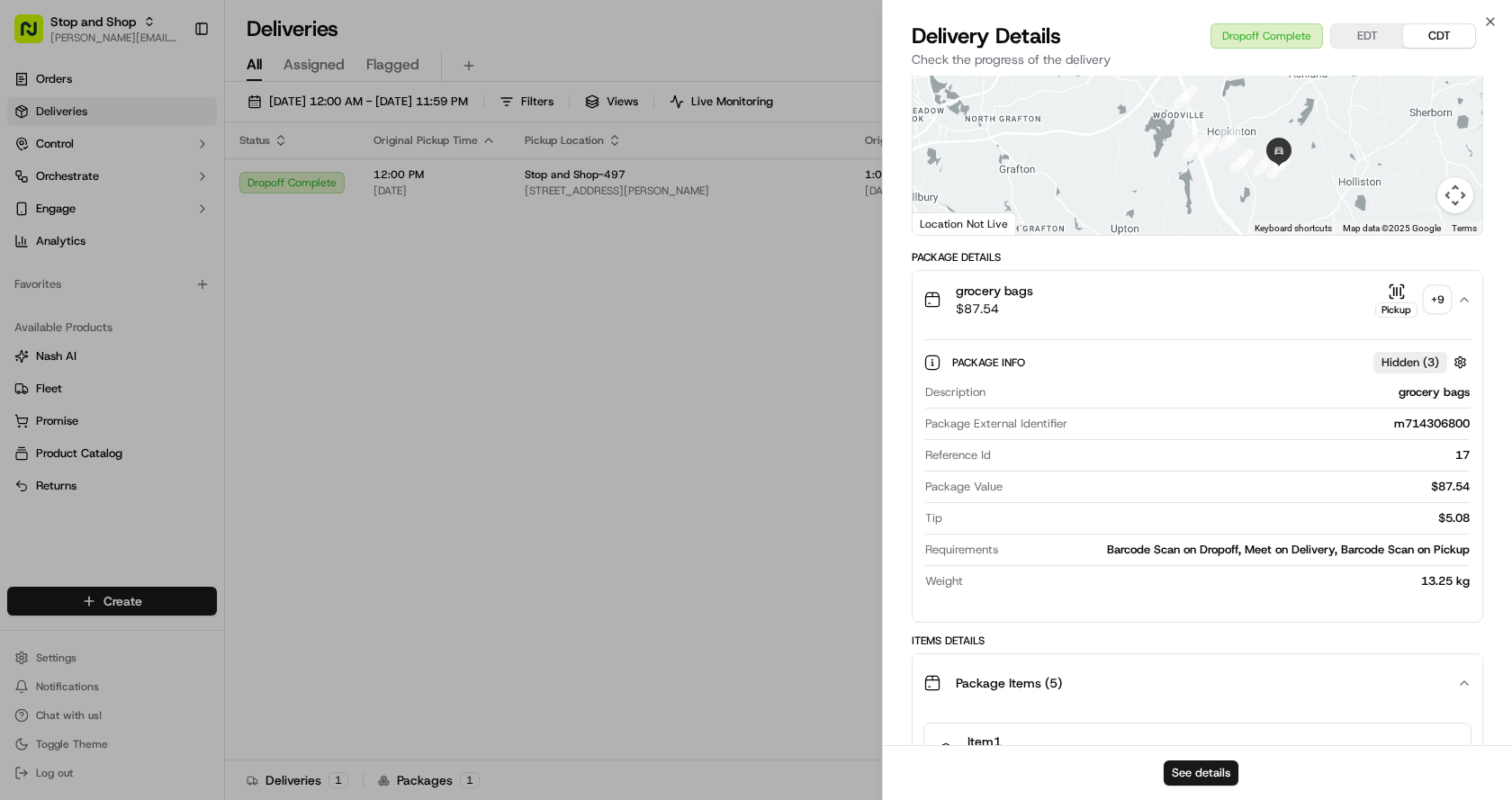
click at [1393, 297] on icon "button" at bounding box center [1397, 291] width 18 height 18
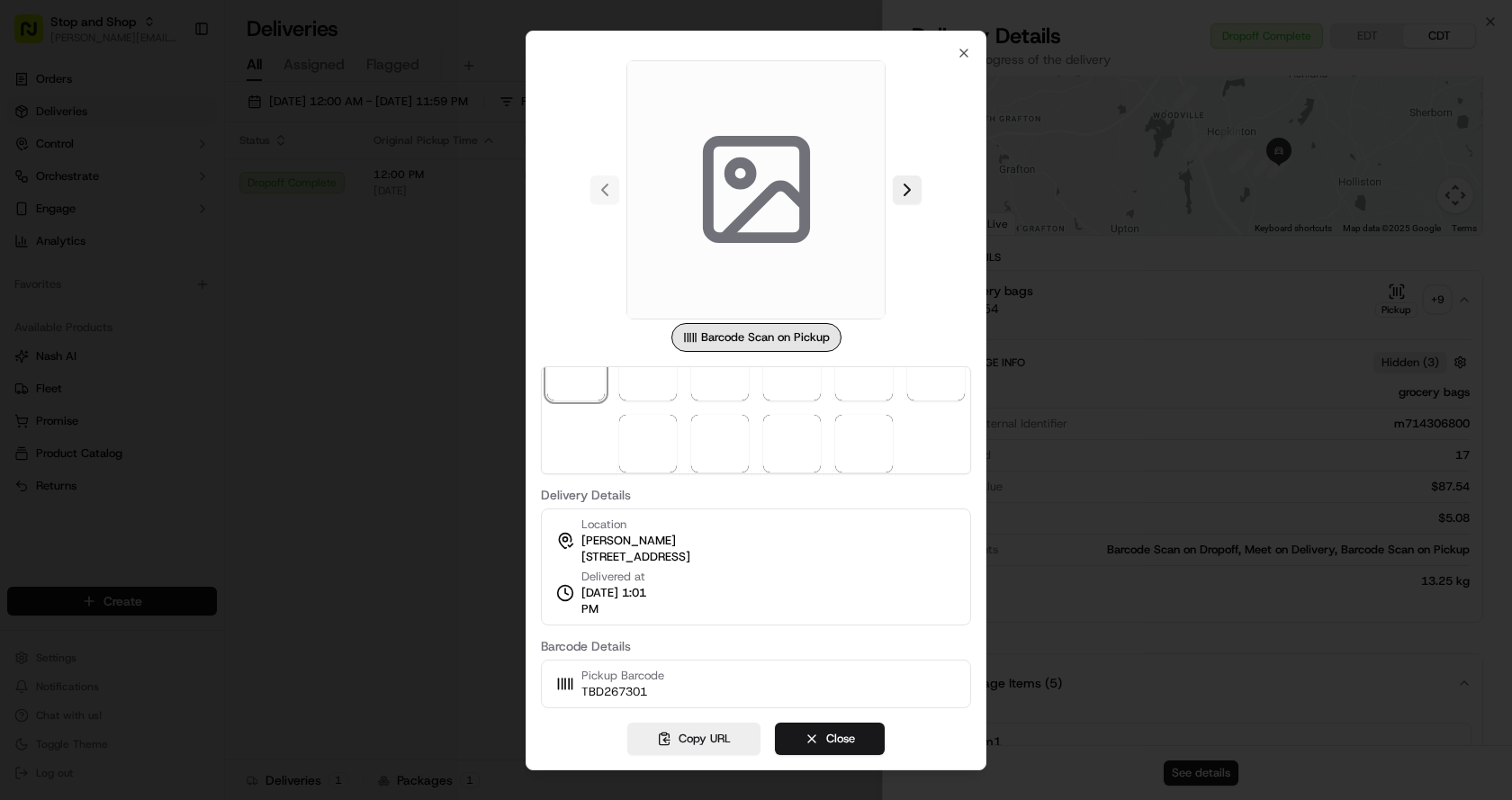
scroll to position [52, 0]
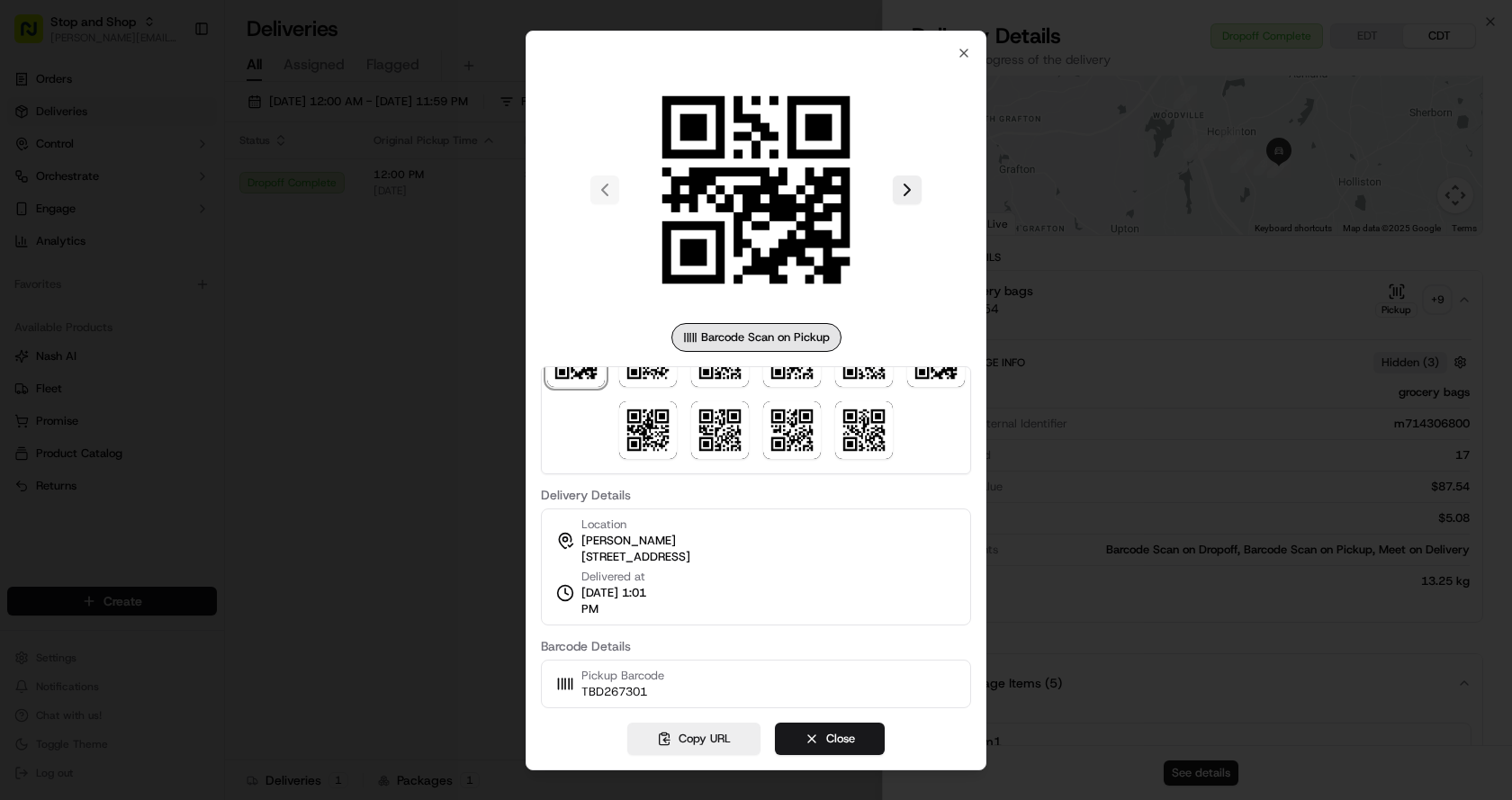
click at [1117, 155] on div at bounding box center [756, 400] width 1512 height 800
